Goal: Task Accomplishment & Management: Use online tool/utility

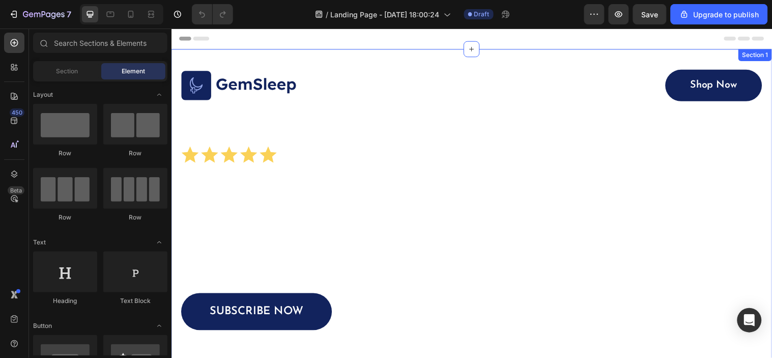
click at [714, 61] on div "Image Shop Now Button Row Icon Icon Icon Icon Icon Icon List 1500+ Happy Custom…" at bounding box center [476, 270] width 611 height 442
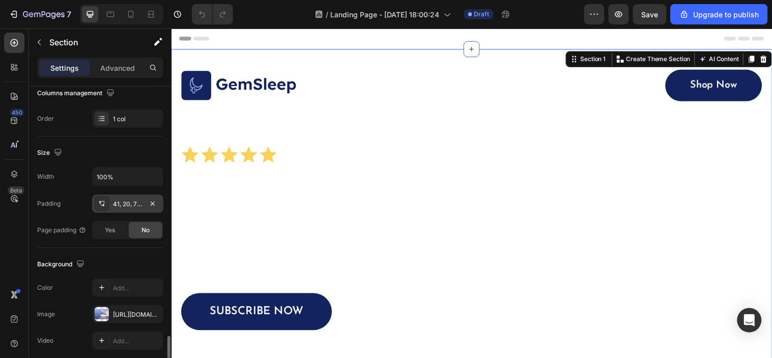
scroll to position [282, 0]
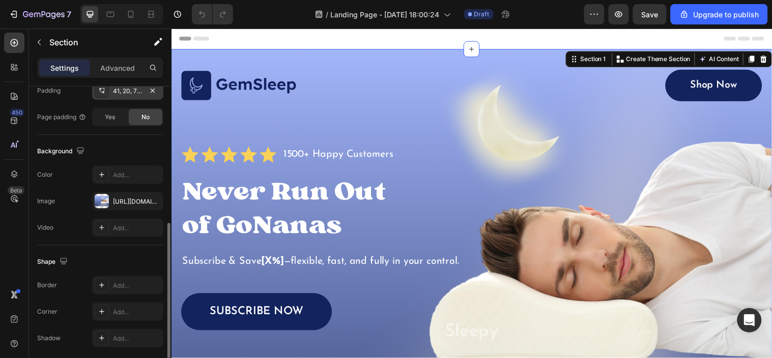
click at [102, 203] on div at bounding box center [102, 201] width 14 height 14
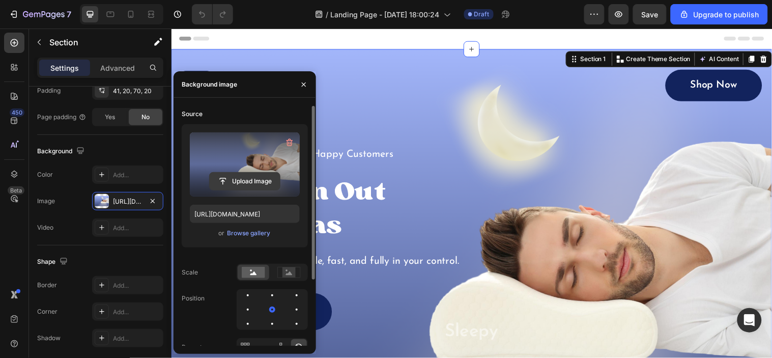
click at [253, 184] on input "file" at bounding box center [245, 180] width 70 height 17
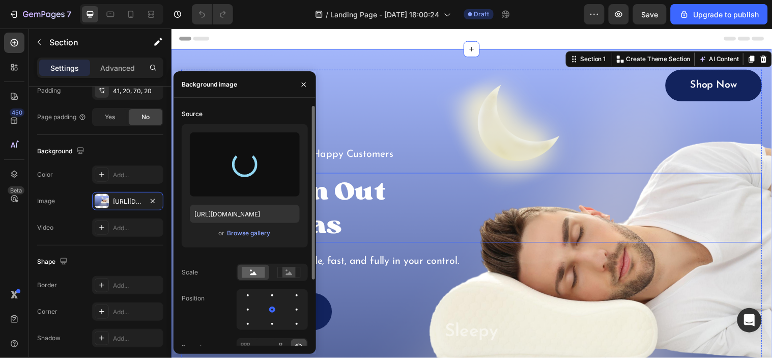
type input "[URL][DOMAIN_NAME]"
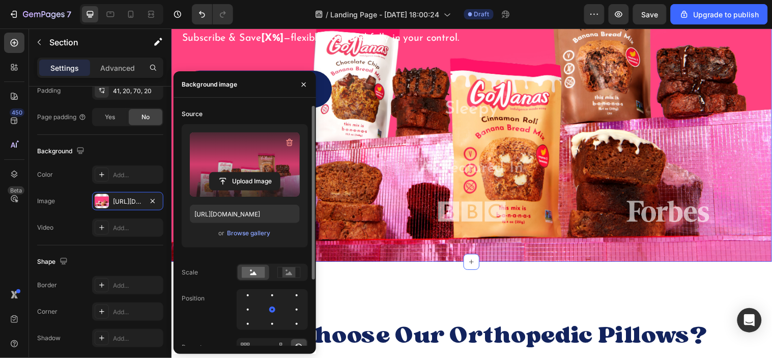
scroll to position [0, 0]
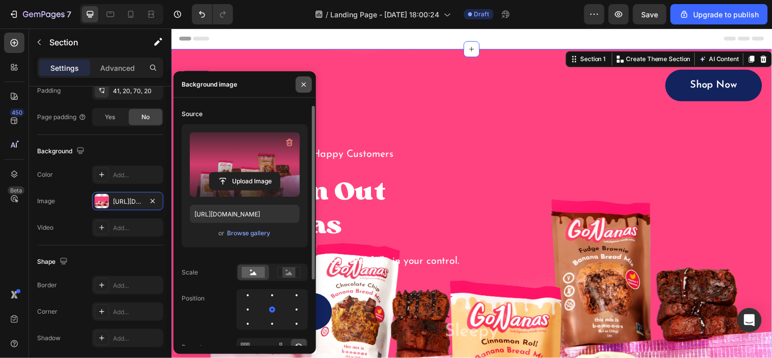
click at [304, 83] on icon "button" at bounding box center [304, 84] width 8 height 8
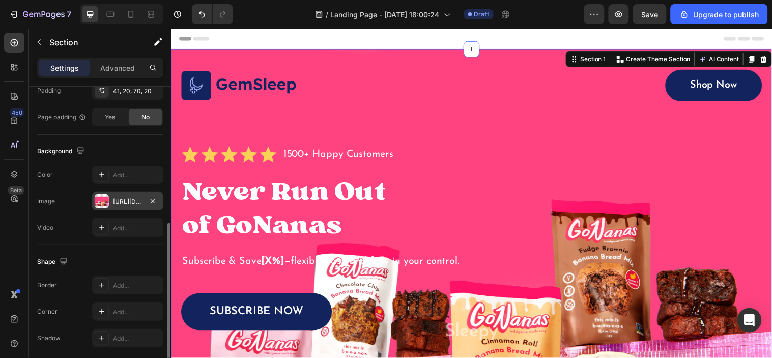
click at [112, 200] on div "[URL][DOMAIN_NAME]" at bounding box center [127, 201] width 71 height 18
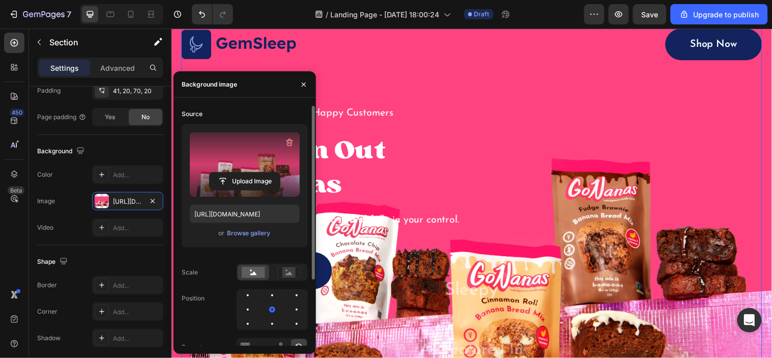
scroll to position [169, 0]
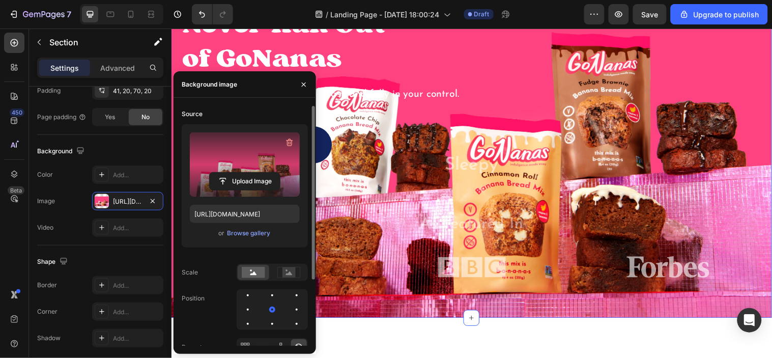
drag, startPoint x: 301, startPoint y: 87, endPoint x: 264, endPoint y: 306, distance: 222.5
click at [302, 87] on icon "button" at bounding box center [304, 84] width 8 height 8
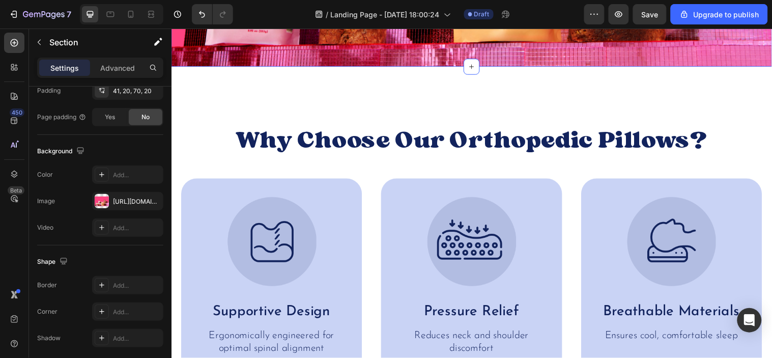
scroll to position [452, 0]
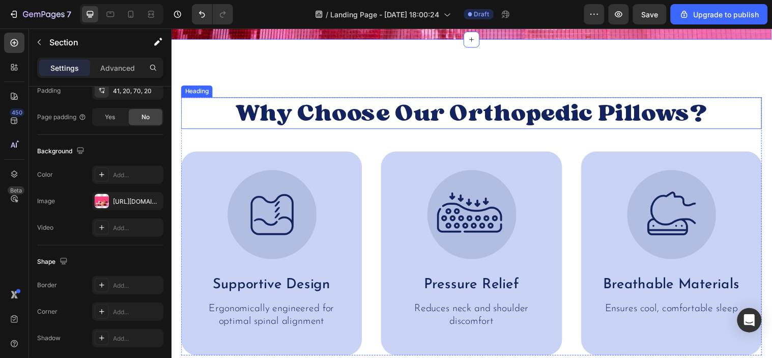
click at [438, 112] on h2 "Why Choose Our Orthopedic Pillows?" at bounding box center [476, 114] width 590 height 33
click at [437, 112] on h2 "Why Choose Our Orthopedic Pillows?" at bounding box center [476, 114] width 590 height 33
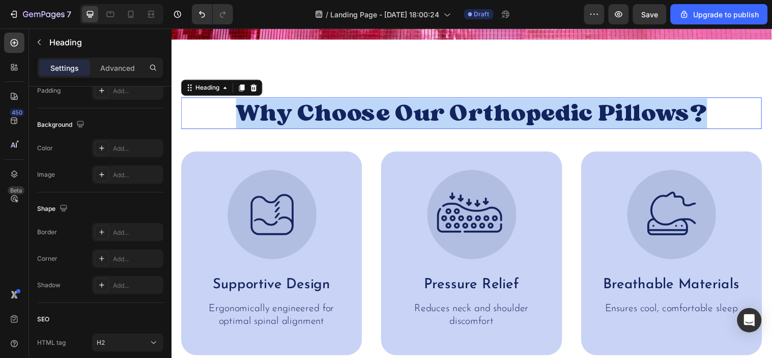
scroll to position [0, 0]
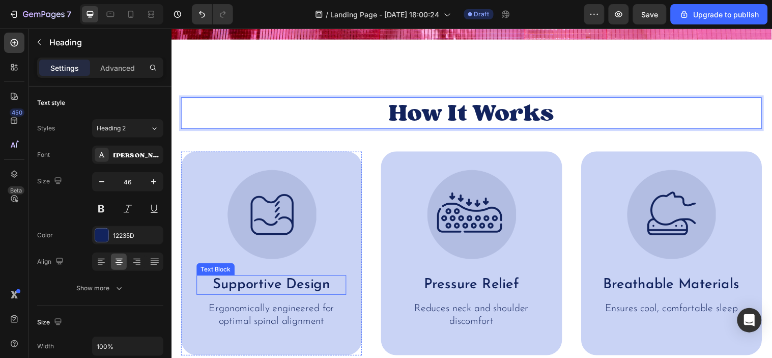
click at [246, 280] on p "Supportive Design" at bounding box center [273, 288] width 150 height 18
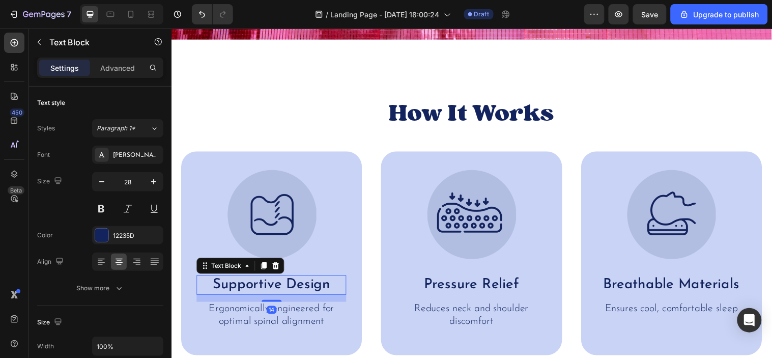
click at [265, 285] on p "Supportive Design" at bounding box center [273, 288] width 150 height 18
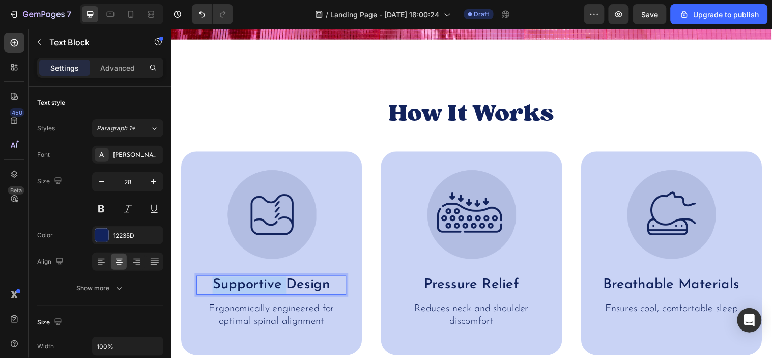
click at [265, 285] on p "Supportive Design" at bounding box center [273, 288] width 150 height 18
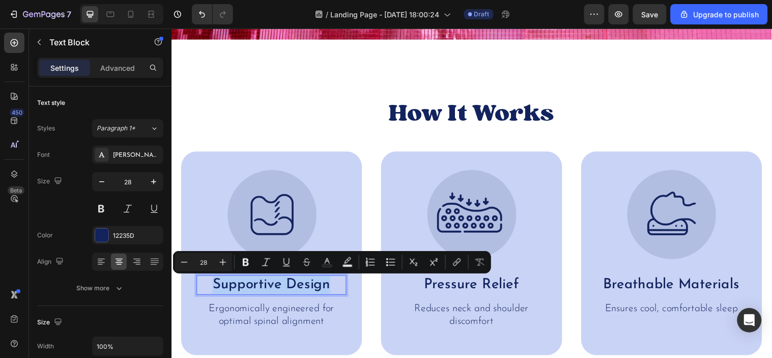
click at [265, 285] on p "Supportive Design" at bounding box center [273, 288] width 150 height 18
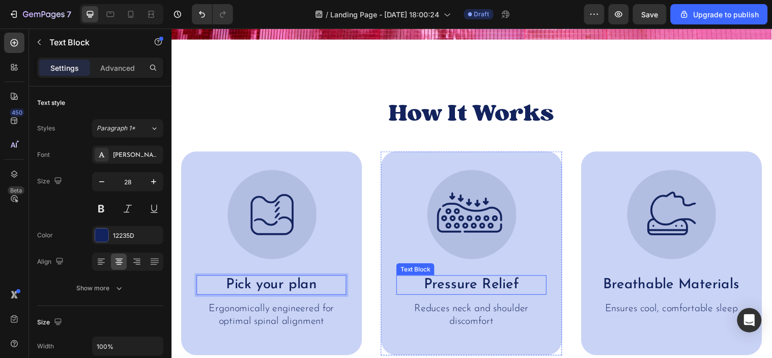
click at [467, 290] on p "Pressure Relief" at bounding box center [476, 288] width 150 height 18
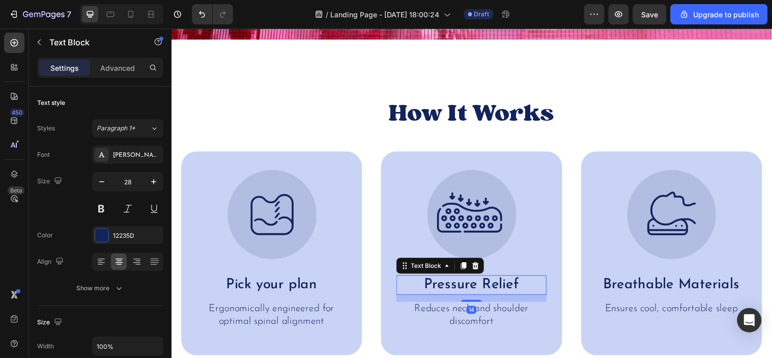
click at [467, 290] on p "Pressure Relief" at bounding box center [476, 288] width 150 height 18
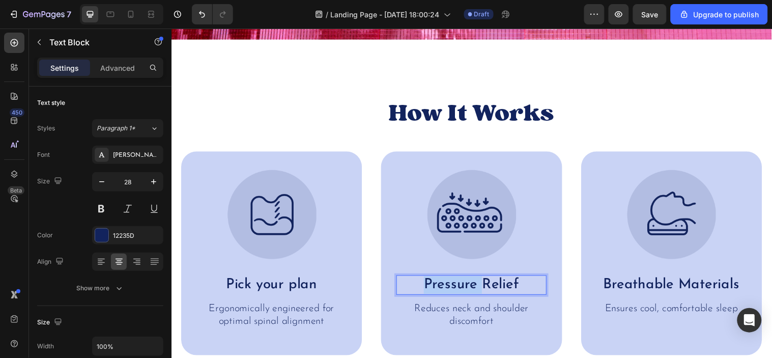
click at [467, 290] on p "Pressure Relief" at bounding box center [476, 288] width 150 height 18
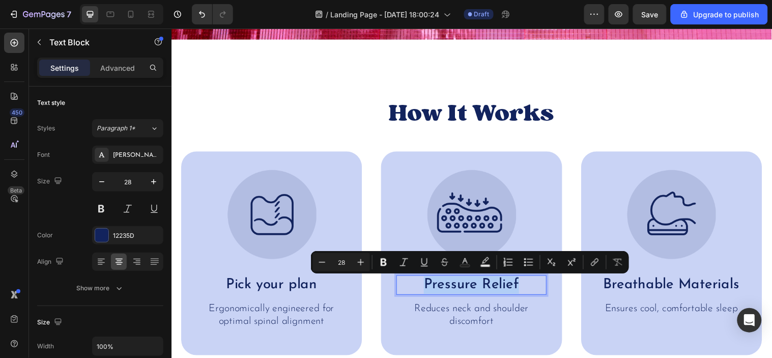
click at [467, 290] on p "Pressure Relief" at bounding box center [476, 288] width 150 height 18
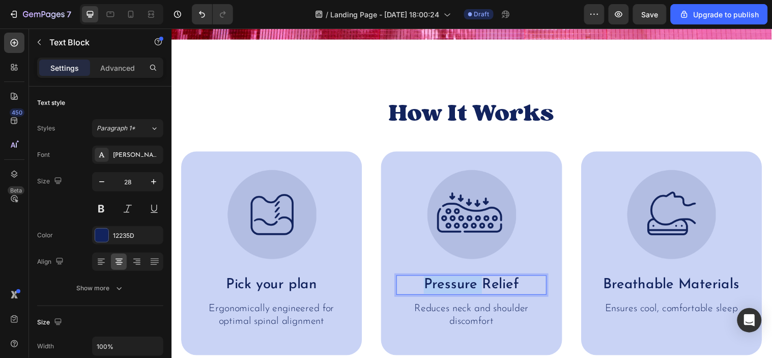
click at [467, 290] on p "Pressure Relief" at bounding box center [476, 288] width 150 height 18
click at [641, 286] on p "Breathable Materials" at bounding box center [680, 288] width 150 height 18
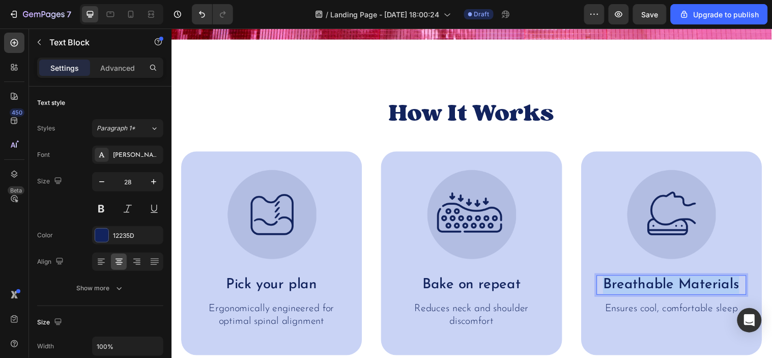
click at [641, 286] on p "Breathable Materials" at bounding box center [680, 288] width 150 height 18
click at [269, 313] on p "Ergonomically engineered for optimal spinal alignment" at bounding box center [273, 318] width 150 height 25
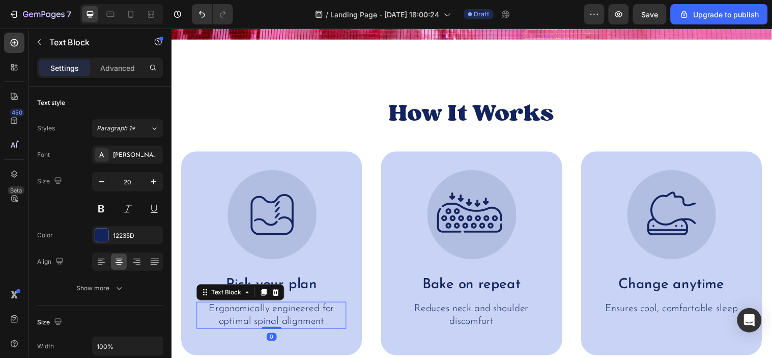
click at [269, 313] on p "Ergonomically engineered for optimal spinal alignment" at bounding box center [273, 318] width 150 height 25
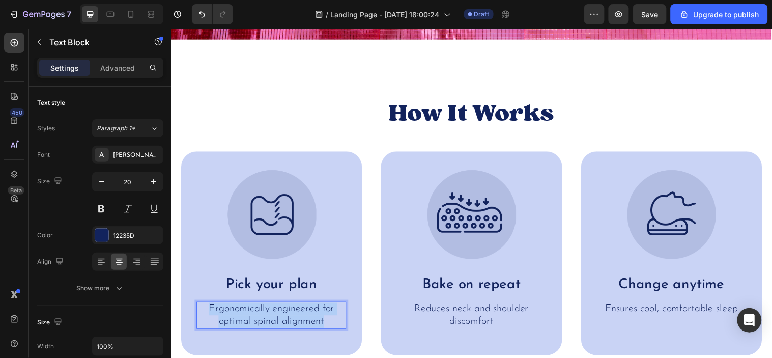
click at [269, 313] on p "Ergonomically engineered for optimal spinal alignment" at bounding box center [273, 318] width 150 height 25
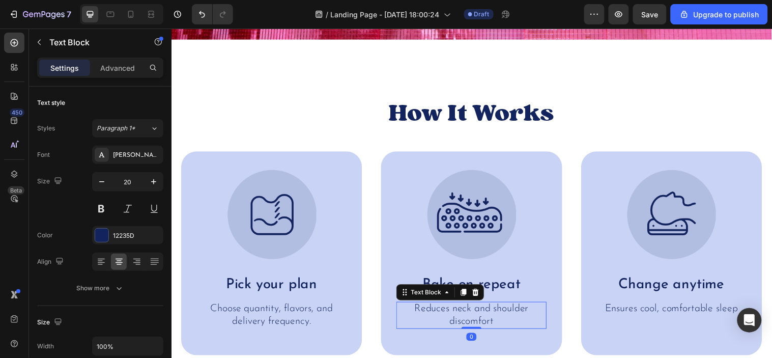
click at [477, 309] on p "Reduces neck and shoulder discomfort" at bounding box center [476, 318] width 150 height 25
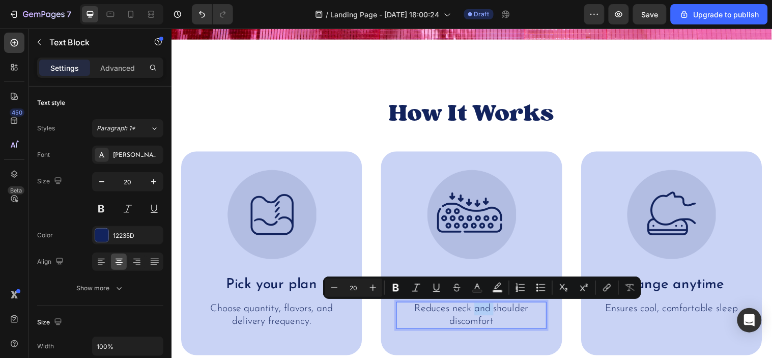
click at [477, 309] on p "Reduces neck and shoulder discomfort" at bounding box center [476, 318] width 150 height 25
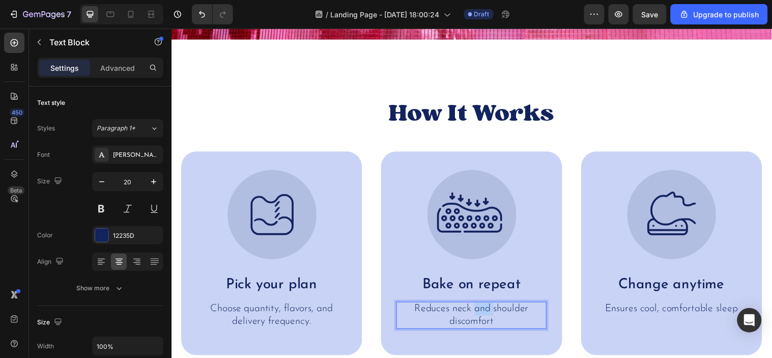
click at [477, 309] on p "Reduces neck and shoulder discomfort" at bounding box center [476, 318] width 150 height 25
click at [611, 312] on p "Ensures cool, comfortable sleep" at bounding box center [680, 312] width 150 height 13
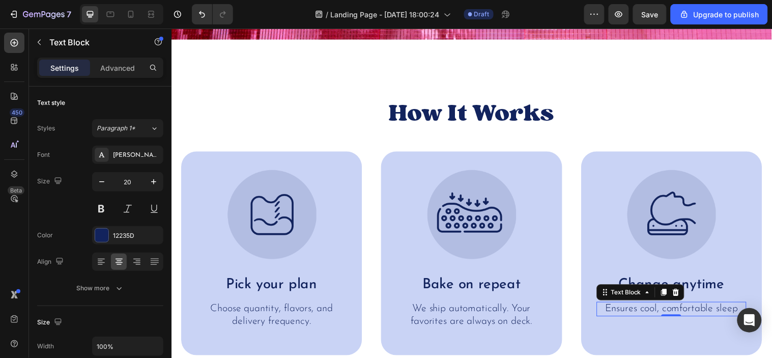
click at [611, 312] on p "Ensures cool, comfortable sleep" at bounding box center [680, 312] width 150 height 13
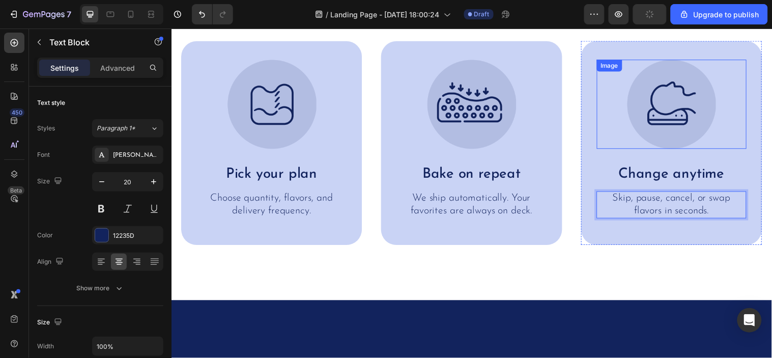
scroll to position [565, 0]
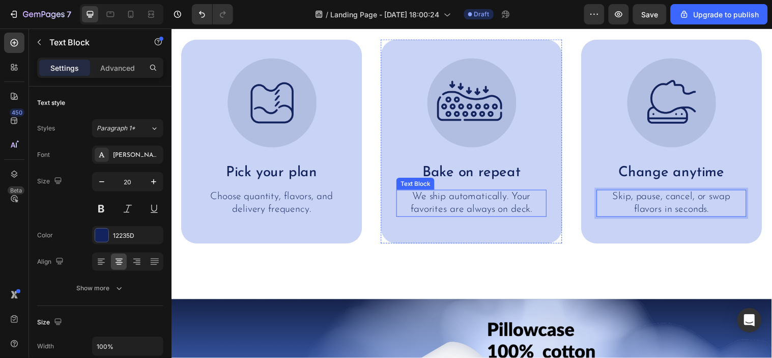
click at [530, 202] on p "We ship automatically. Your favorites are always on deck." at bounding box center [476, 205] width 150 height 25
click at [519, 200] on p "We ship automatically. Your favorites are always on deck." at bounding box center [476, 205] width 150 height 25
click at [513, 198] on p "We ship automatically. Your favorites are always on deck." at bounding box center [476, 205] width 150 height 25
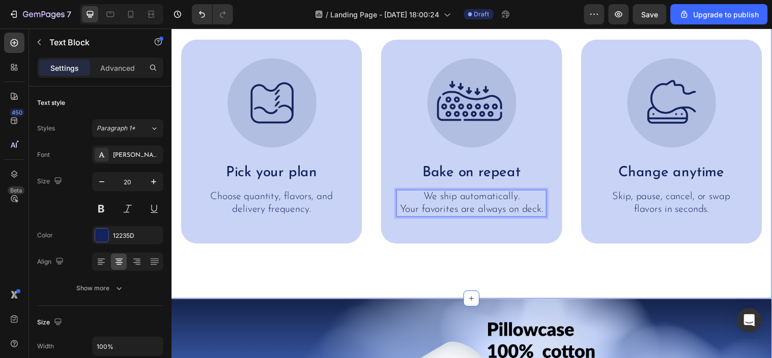
click at [489, 253] on div "How It Works Heading Image Pick your plan Text Block Choose quantity, flavors, …" at bounding box center [476, 113] width 611 height 377
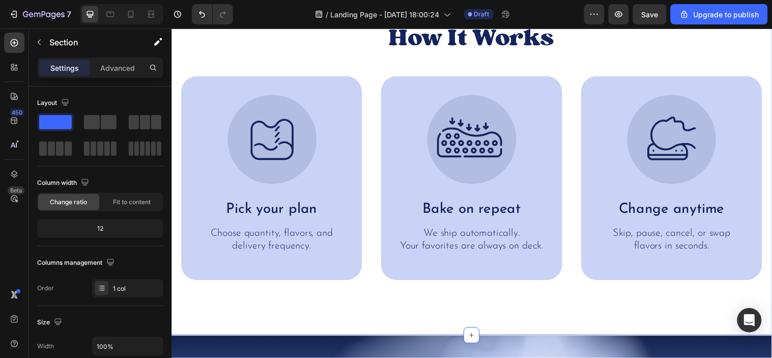
scroll to position [509, 0]
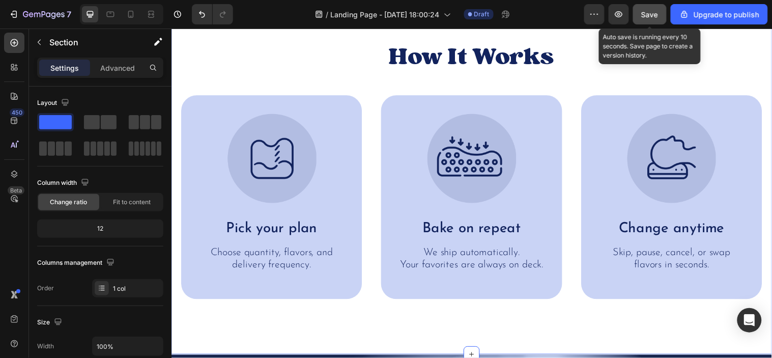
click at [659, 8] on button "Save" at bounding box center [650, 14] width 34 height 20
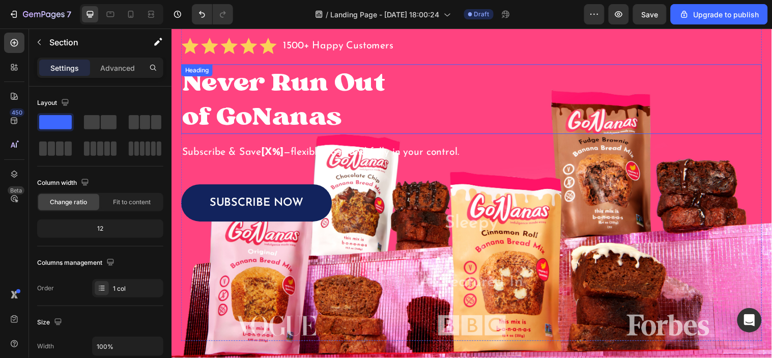
scroll to position [0, 0]
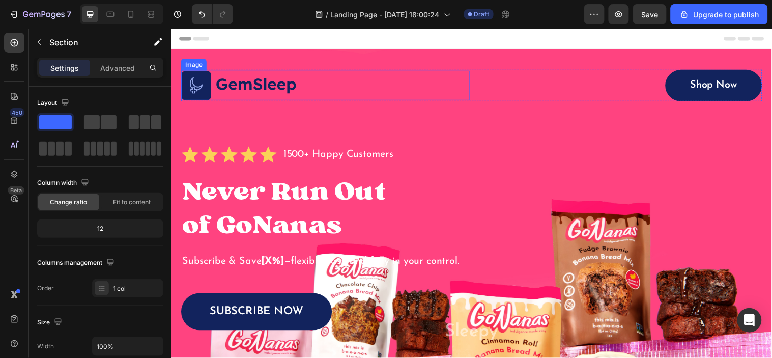
click at [221, 84] on img at bounding box center [240, 86] width 118 height 31
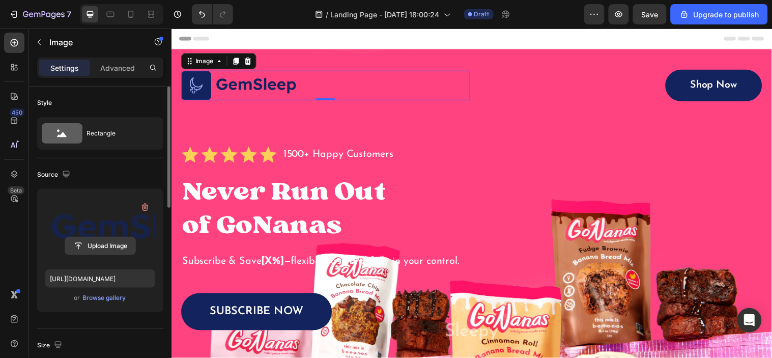
click at [100, 245] on input "file" at bounding box center [100, 245] width 70 height 17
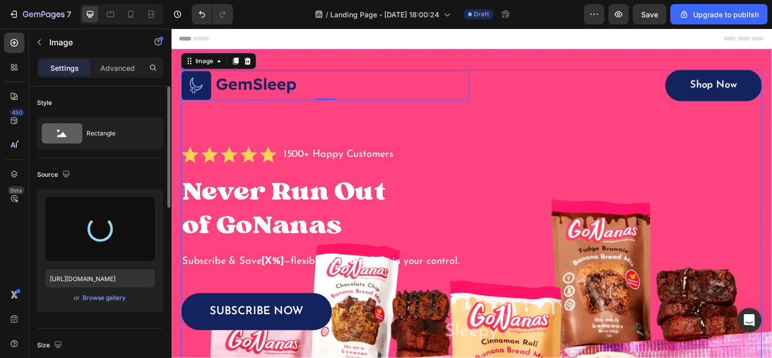
type input "[URL][DOMAIN_NAME]"
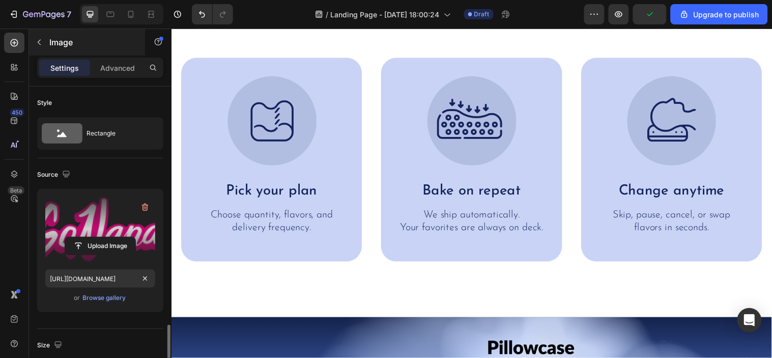
scroll to position [226, 0]
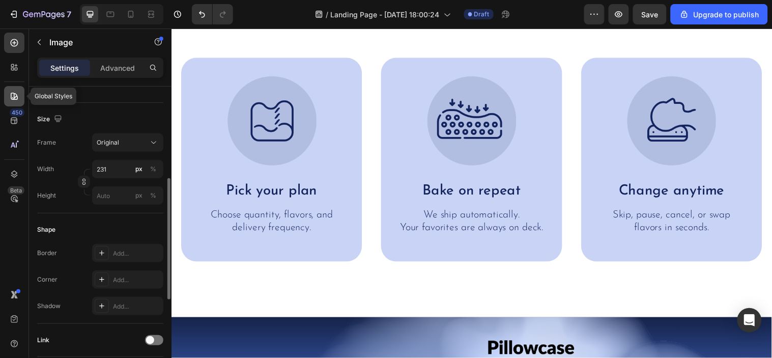
click at [10, 95] on icon at bounding box center [14, 96] width 10 height 10
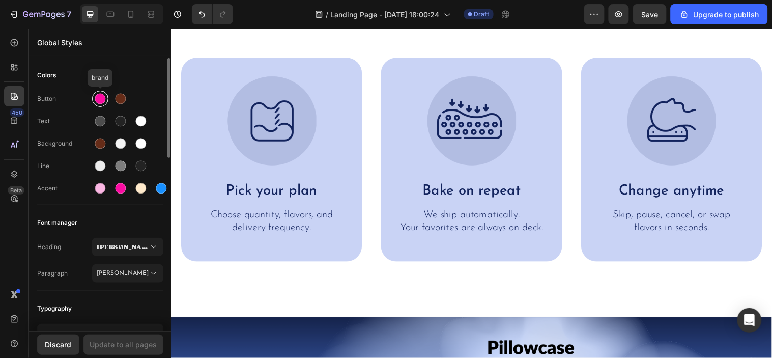
click at [106, 95] on div at bounding box center [100, 99] width 16 height 16
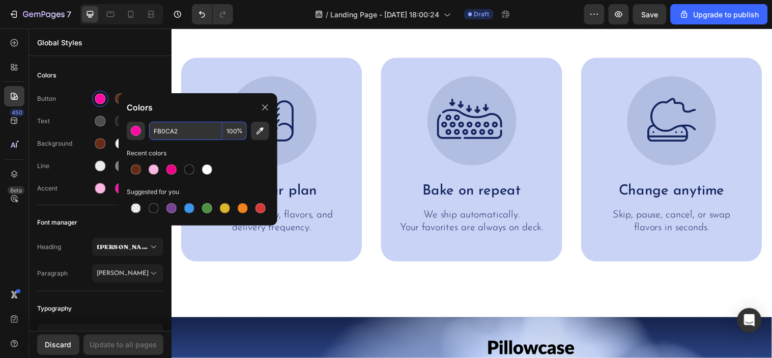
click at [186, 123] on input "FB0CA2" at bounding box center [185, 131] width 73 height 18
paste input "ED0185"
click at [270, 157] on div "ED0185 100 % Recent colors Suggested for you" at bounding box center [198, 170] width 159 height 96
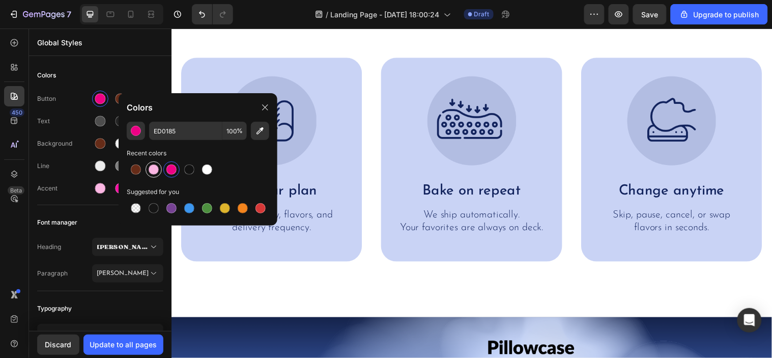
click at [152, 172] on div at bounding box center [154, 169] width 10 height 10
click at [163, 175] on div at bounding box center [171, 169] width 18 height 18
type input "ED0185"
click at [247, 175] on div at bounding box center [198, 169] width 142 height 18
click at [117, 100] on div at bounding box center [121, 99] width 11 height 11
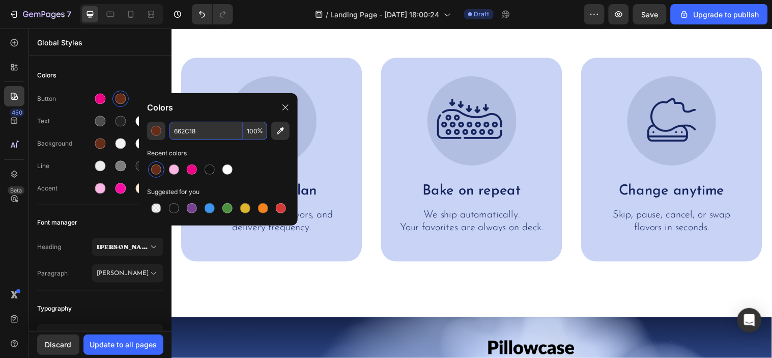
click at [196, 136] on input "662C18" at bounding box center [205, 131] width 73 height 18
paste input "783712"
type input "783712"
click at [261, 163] on div at bounding box center [218, 169] width 142 height 18
click at [154, 55] on div "Global Styles" at bounding box center [100, 42] width 142 height 26
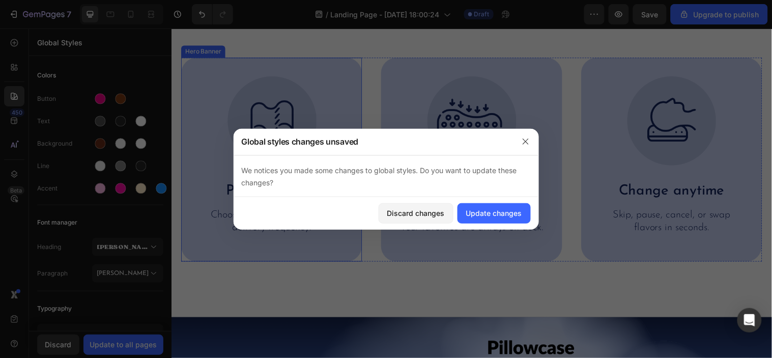
click at [194, 62] on div "Image Pick your plan Text Block Choose quantity, flavors, and delivery frequenc…" at bounding box center [273, 160] width 184 height 207
click at [500, 219] on button "Update changes" at bounding box center [493, 213] width 73 height 20
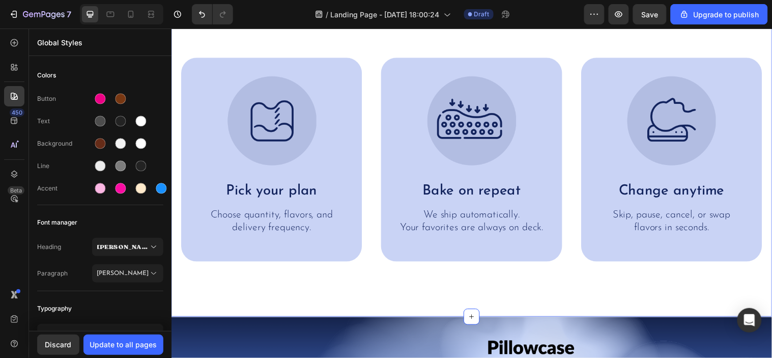
click at [242, 281] on div "How It Works Heading Image Pick your plan Text Block Choose quantity, flavors, …" at bounding box center [476, 132] width 611 height 377
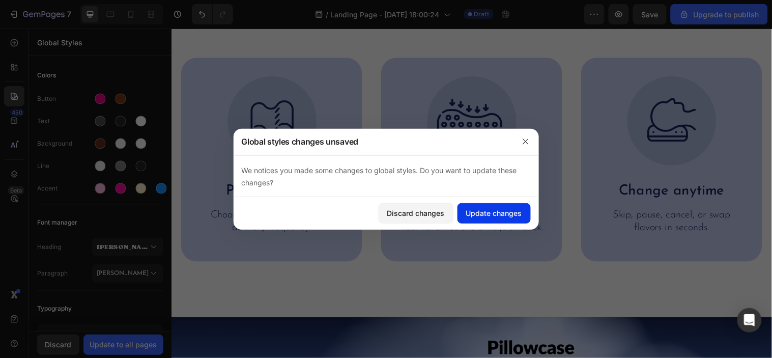
click at [467, 215] on div "Update changes" at bounding box center [494, 213] width 56 height 11
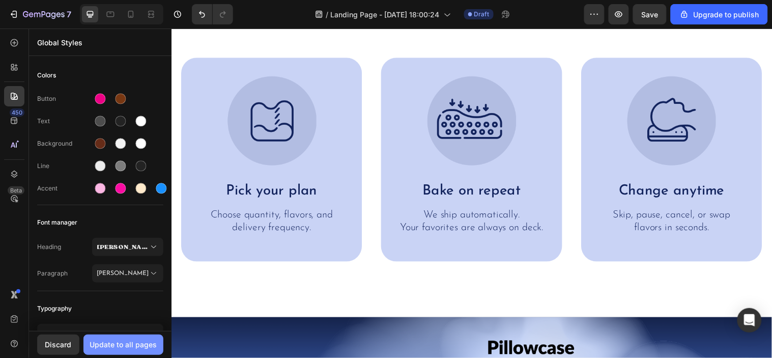
click at [122, 339] on div "Update to all pages" at bounding box center [123, 344] width 67 height 11
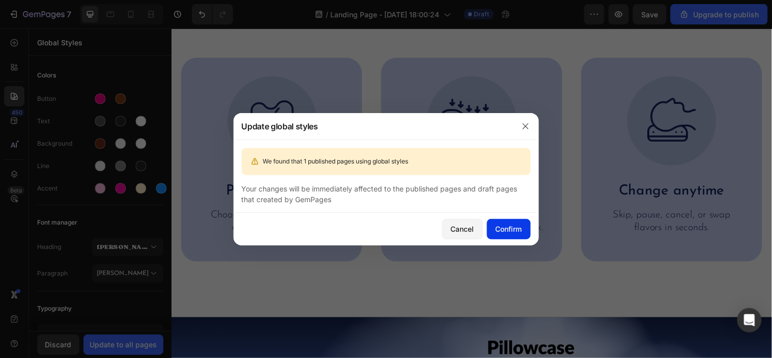
click at [497, 227] on div "Confirm" at bounding box center [509, 228] width 26 height 11
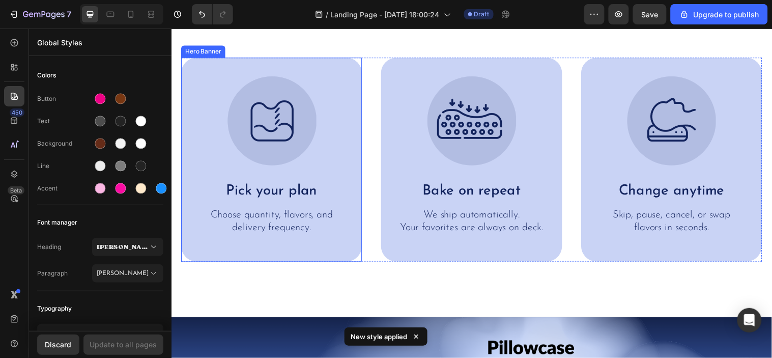
click at [349, 148] on div "Image Pick your plan Text Block Choose quantity, flavors, and delivery frequenc…" at bounding box center [273, 160] width 184 height 207
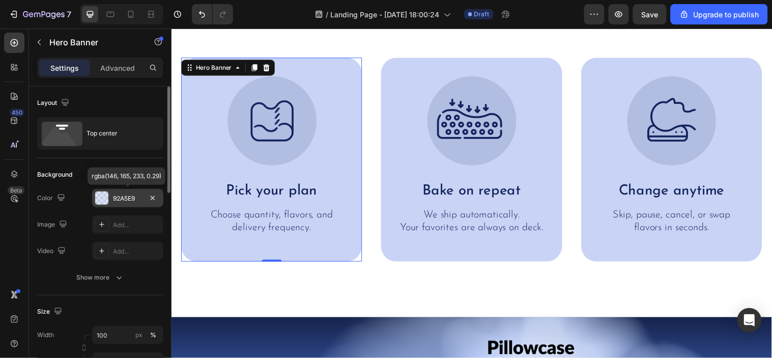
click at [104, 200] on div at bounding box center [101, 197] width 13 height 13
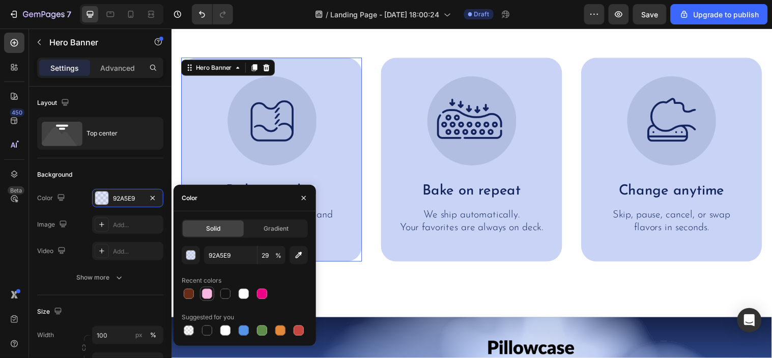
click at [213, 298] on div at bounding box center [207, 293] width 14 height 14
type input "FBB6E3"
type input "100"
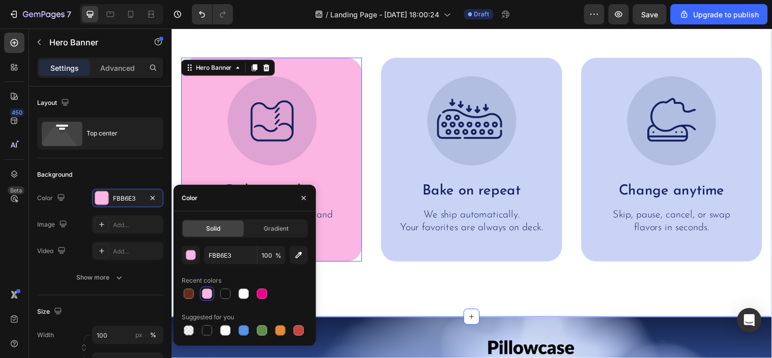
click at [396, 298] on div "How It Works Heading Image Pick your plan Text Block Choose quantity, flavors, …" at bounding box center [476, 132] width 611 height 377
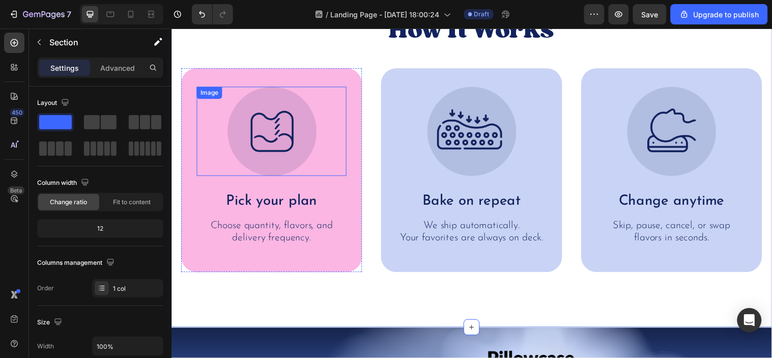
scroll to position [509, 0]
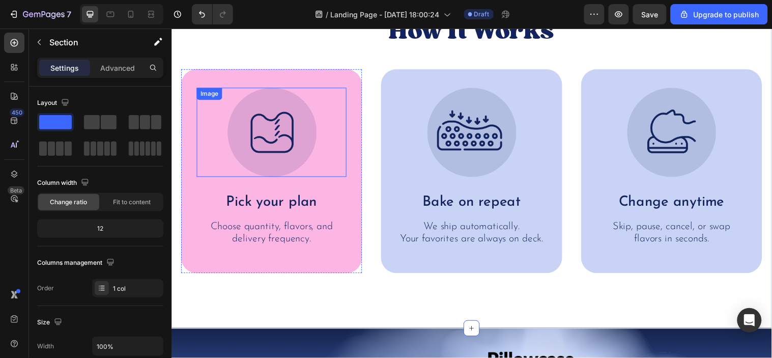
click at [205, 103] on div "Image" at bounding box center [273, 133] width 152 height 91
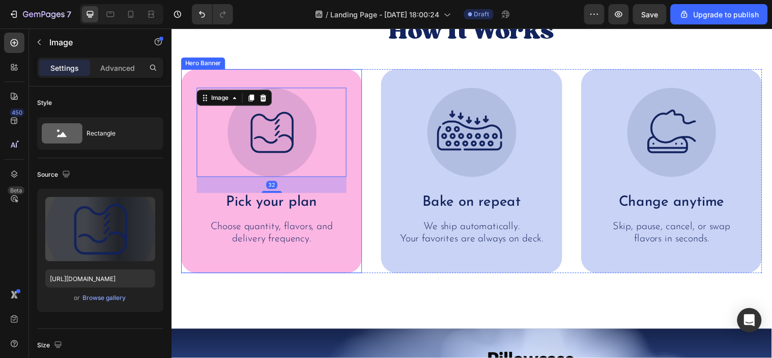
click at [188, 112] on div "Image 32 Pick your plan Text Block Choose quantity, flavors, and delivery frequ…" at bounding box center [273, 172] width 184 height 207
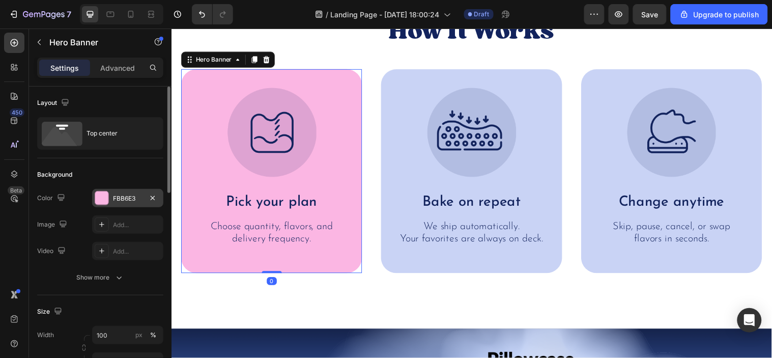
click at [105, 196] on div at bounding box center [101, 197] width 13 height 13
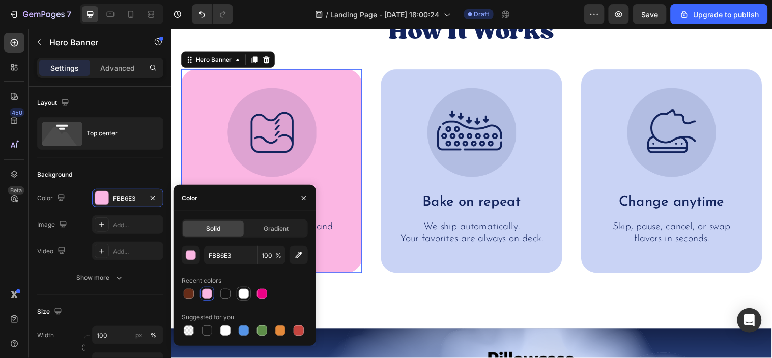
click at [240, 292] on div at bounding box center [244, 294] width 10 height 10
type input "FFFFFF"
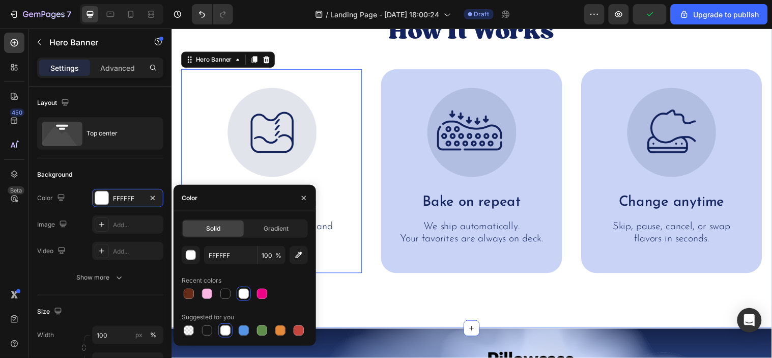
click at [333, 299] on div "How It Works Heading Image Pick your plan Text Block Choose quantity, flavors, …" at bounding box center [476, 144] width 611 height 377
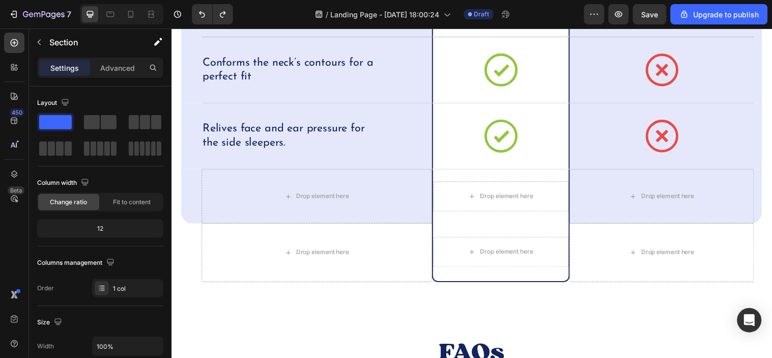
scroll to position [3788, 0]
